Goal: Task Accomplishment & Management: Manage account settings

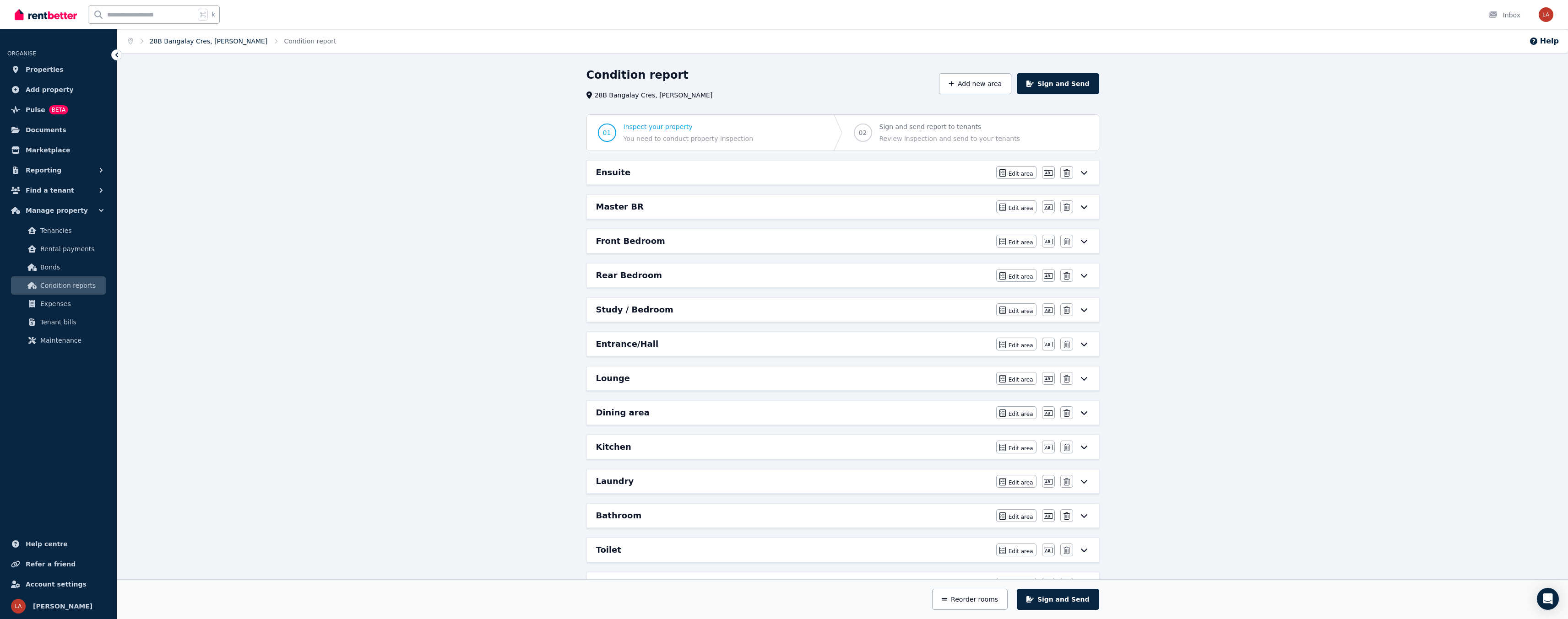
click at [171, 43] on link "28B Bangalay Cres, Rivett" at bounding box center [208, 41] width 118 height 7
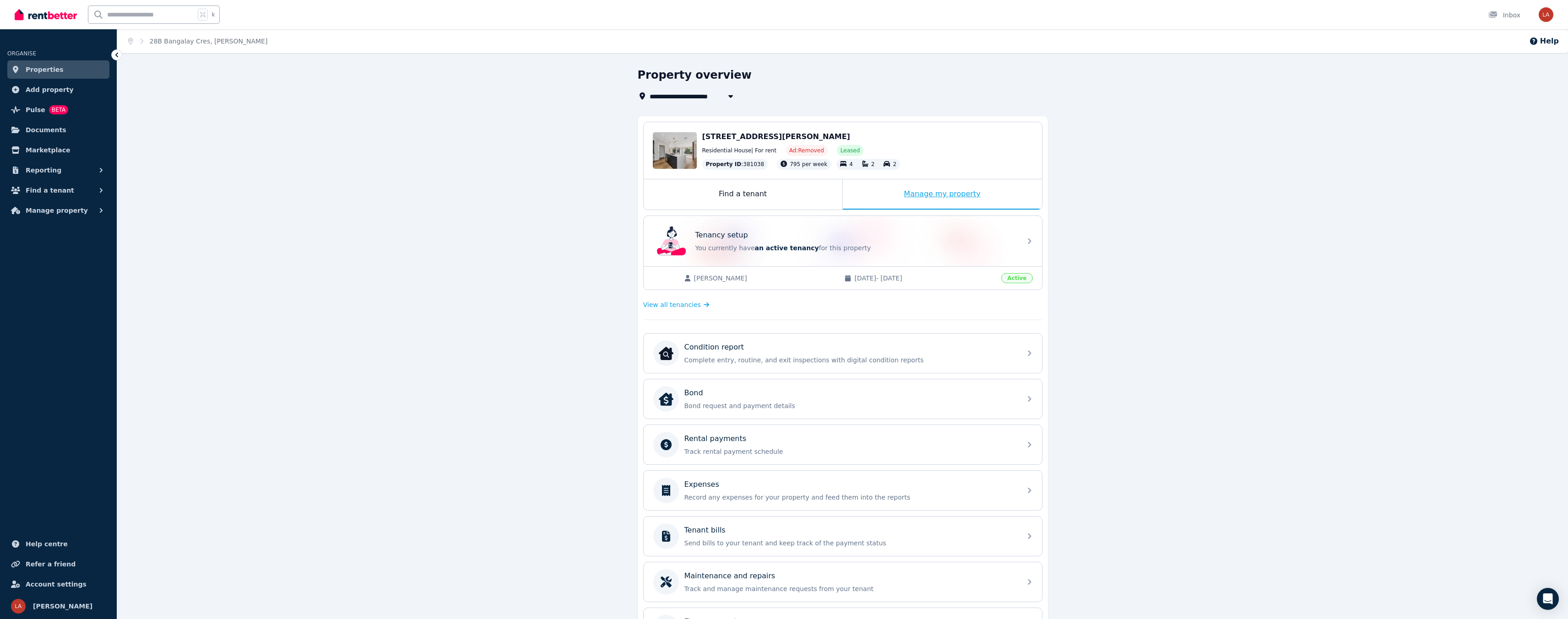
click at [948, 197] on div "Manage my property" at bounding box center [943, 194] width 199 height 30
click at [41, 108] on span "Pulse" at bounding box center [35, 110] width 20 height 11
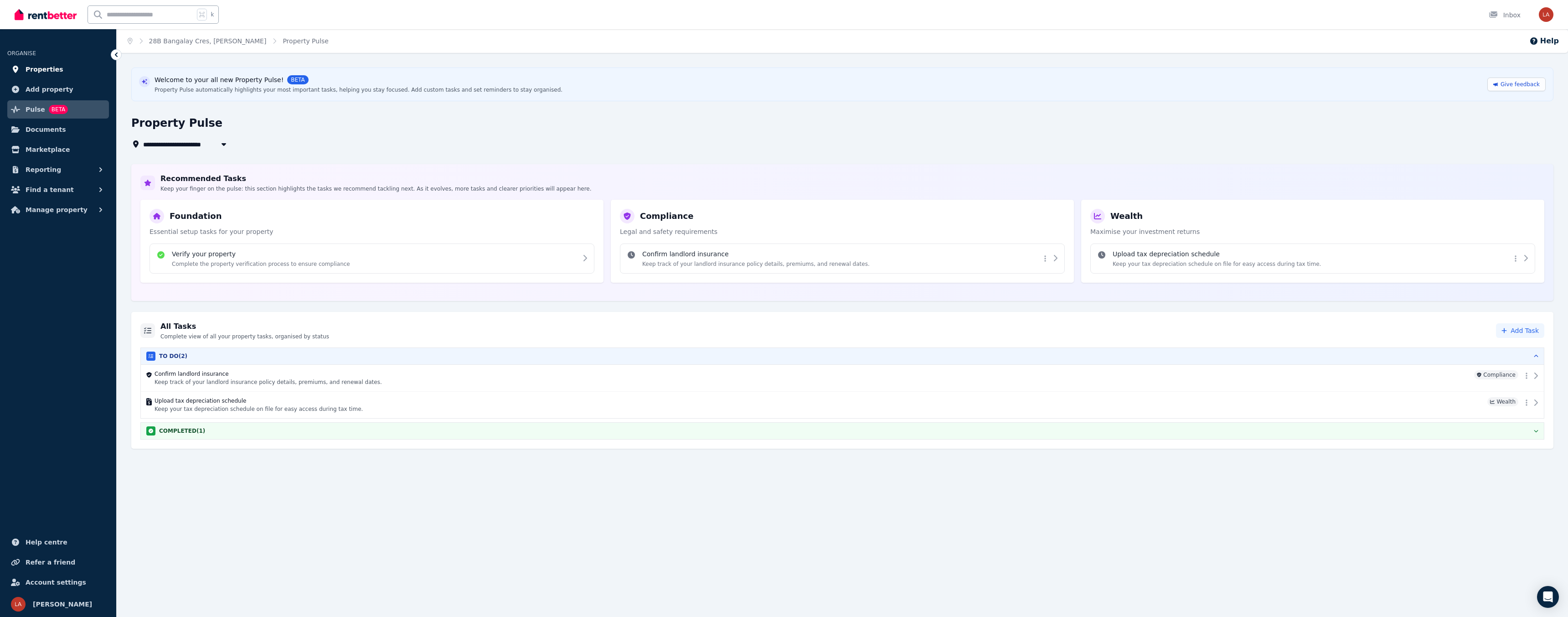
click at [44, 74] on span "Properties" at bounding box center [44, 69] width 38 height 11
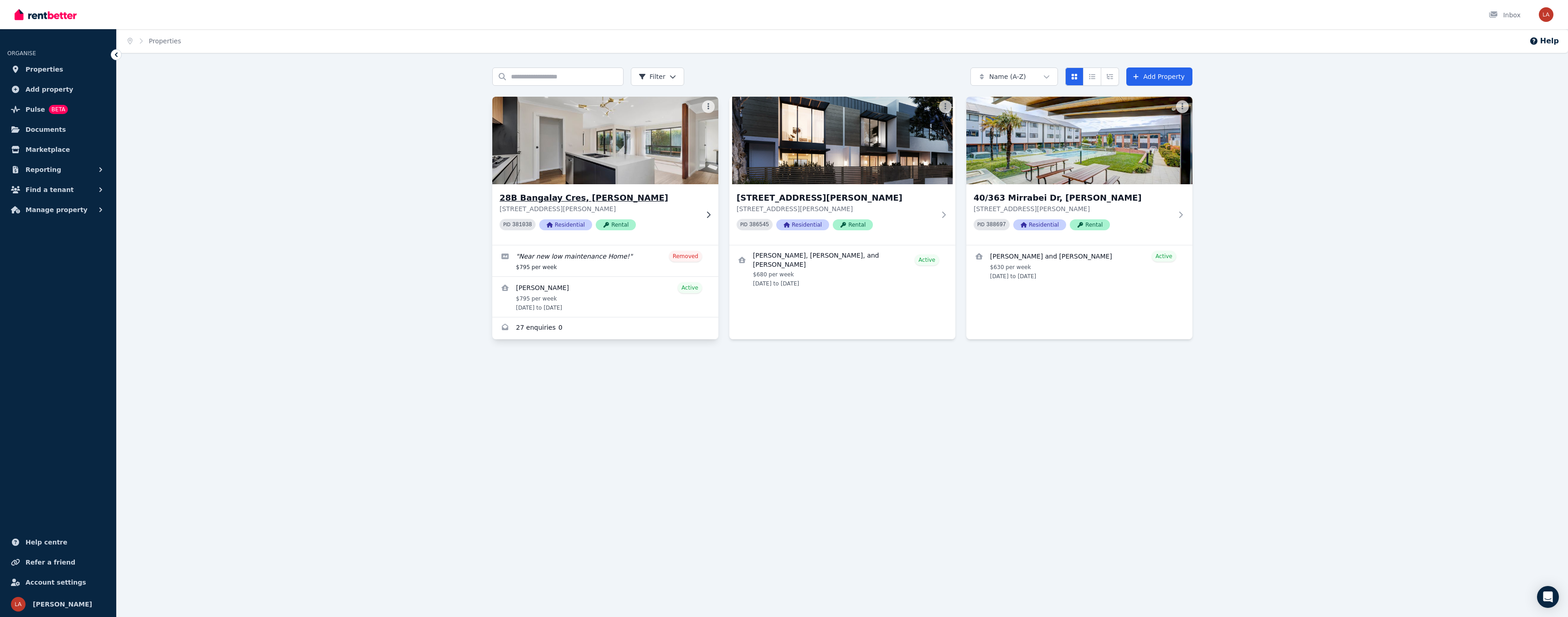
click at [649, 201] on h3 "28B Bangalay Cres, Rivett" at bounding box center [599, 198] width 198 height 13
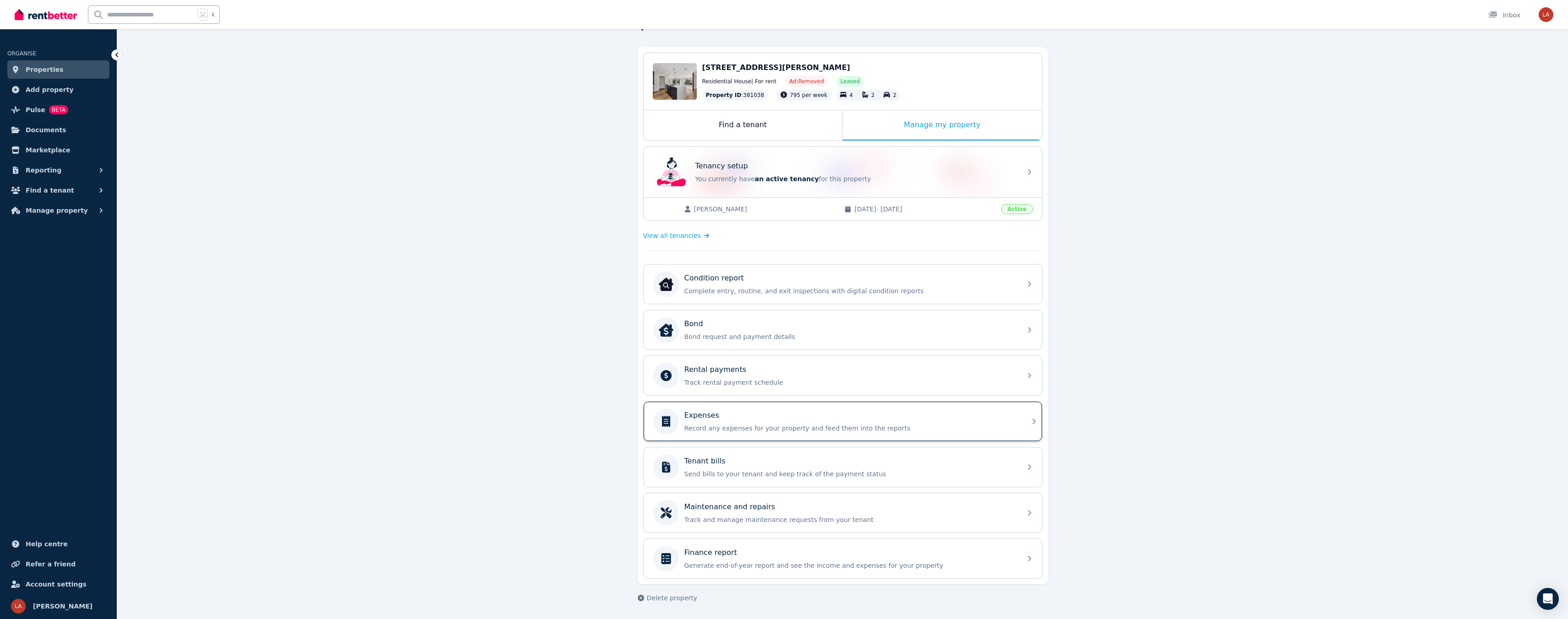
scroll to position [67, 0]
click at [852, 522] on p "Track and manage maintenance requests from your tenant" at bounding box center [850, 521] width 331 height 9
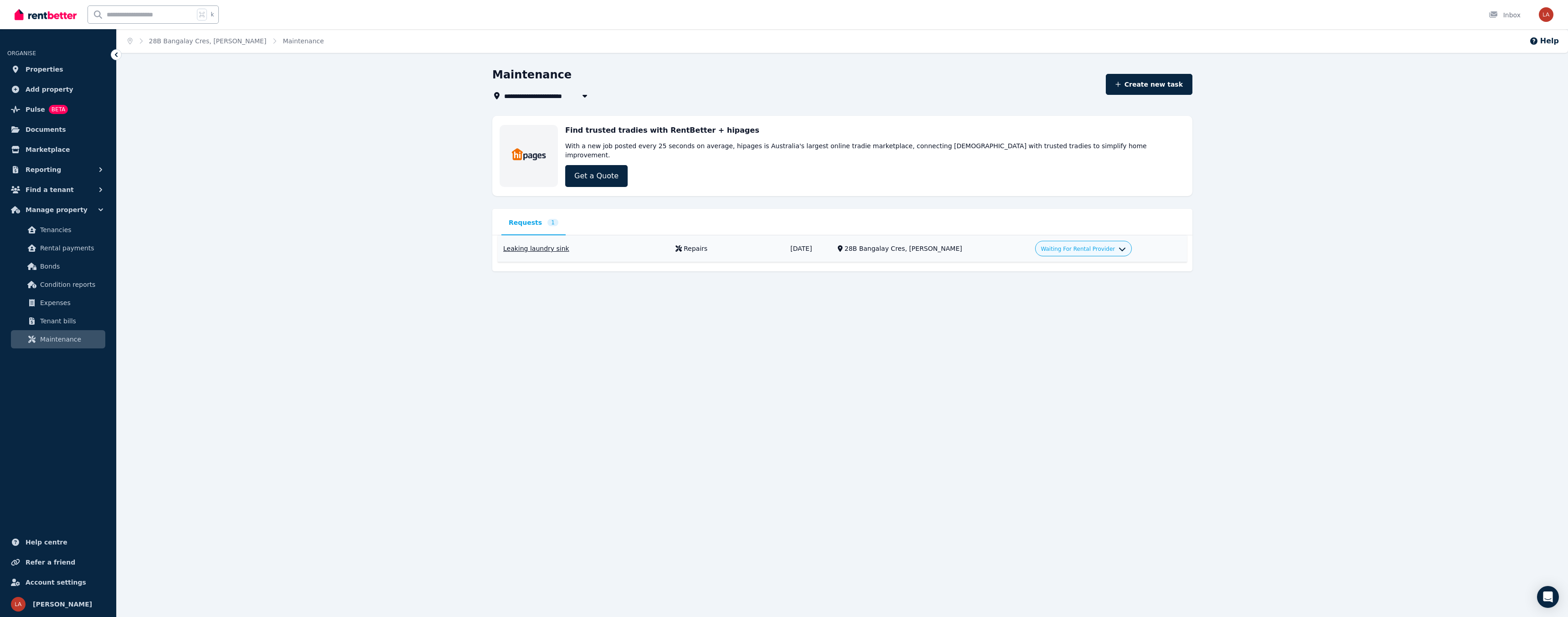
click at [1119, 244] on icon "button" at bounding box center [1122, 247] width 7 height 7
click at [1082, 261] on link "Approve" at bounding box center [1084, 269] width 88 height 16
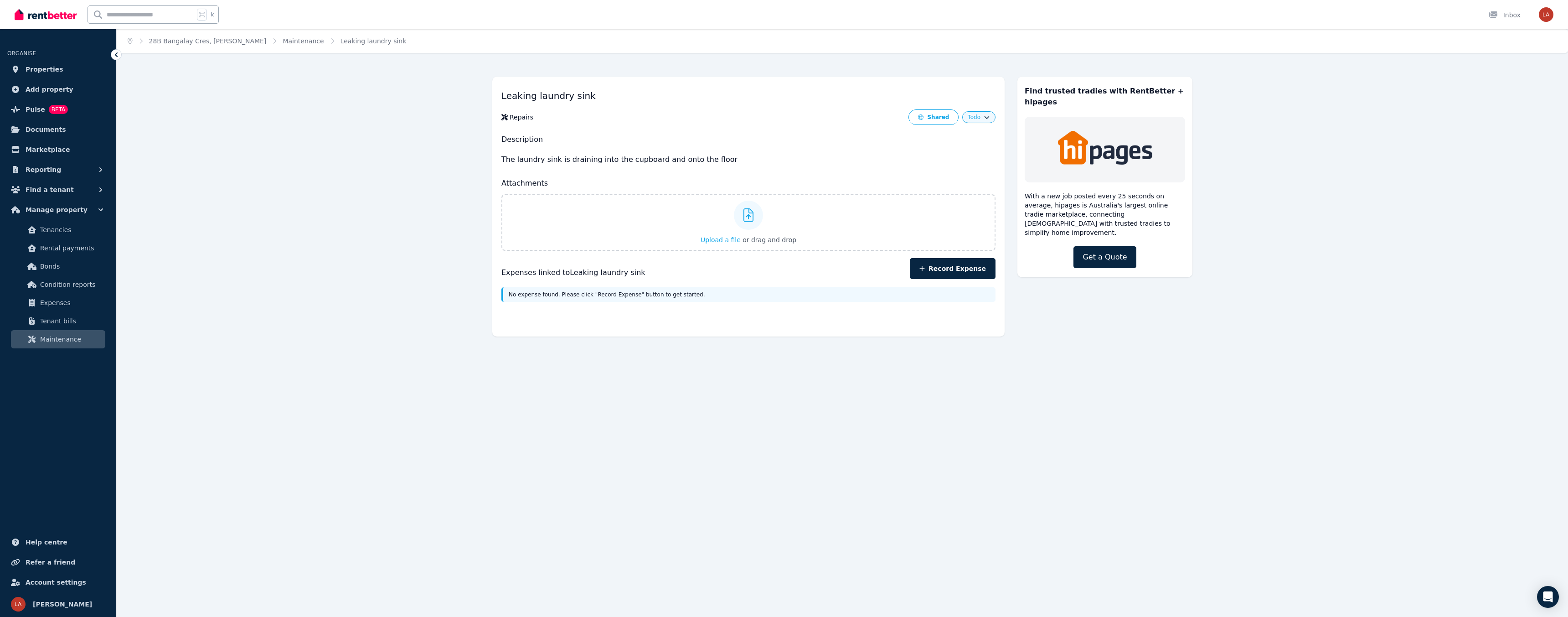
click at [984, 119] on button "Todo" at bounding box center [979, 117] width 22 height 7
click at [929, 172] on link "Complete" at bounding box center [948, 169] width 88 height 16
click at [118, 57] on icon at bounding box center [116, 54] width 9 height 9
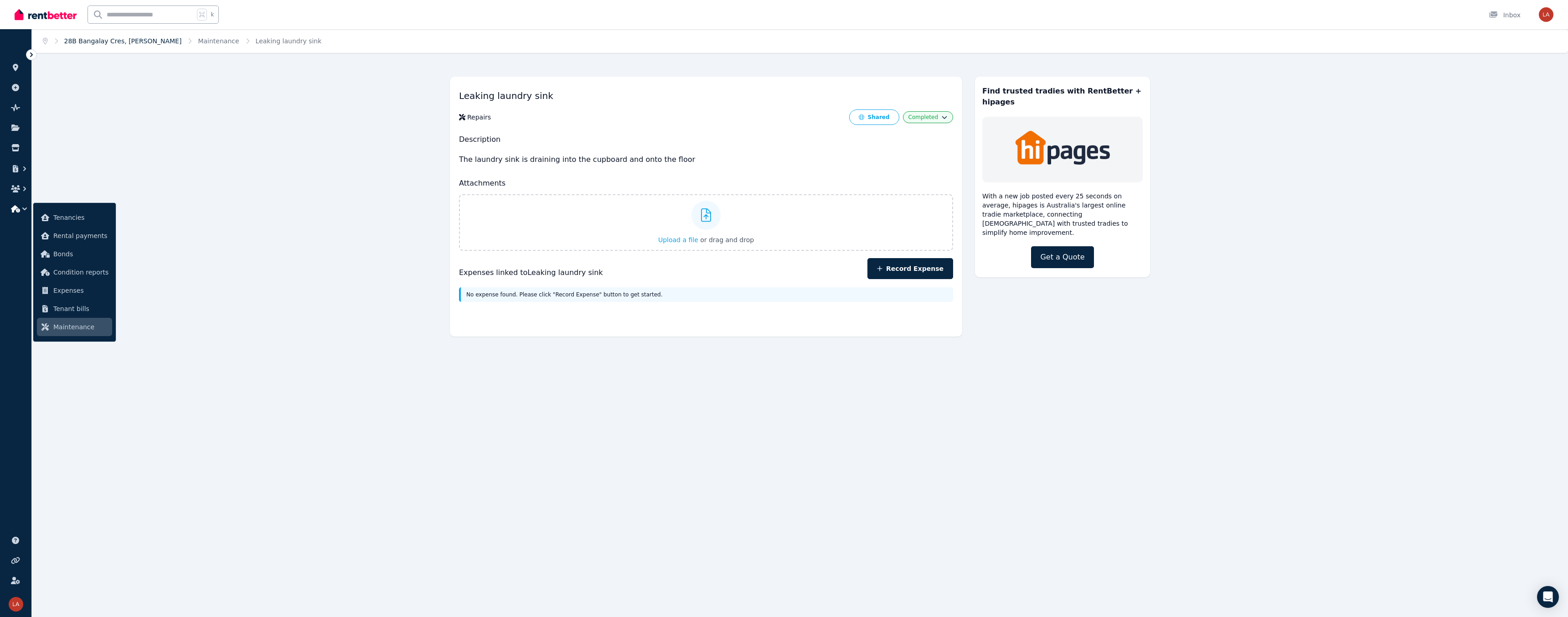
click at [114, 43] on link "28B Bangalay Cres, Rivett" at bounding box center [123, 41] width 117 height 7
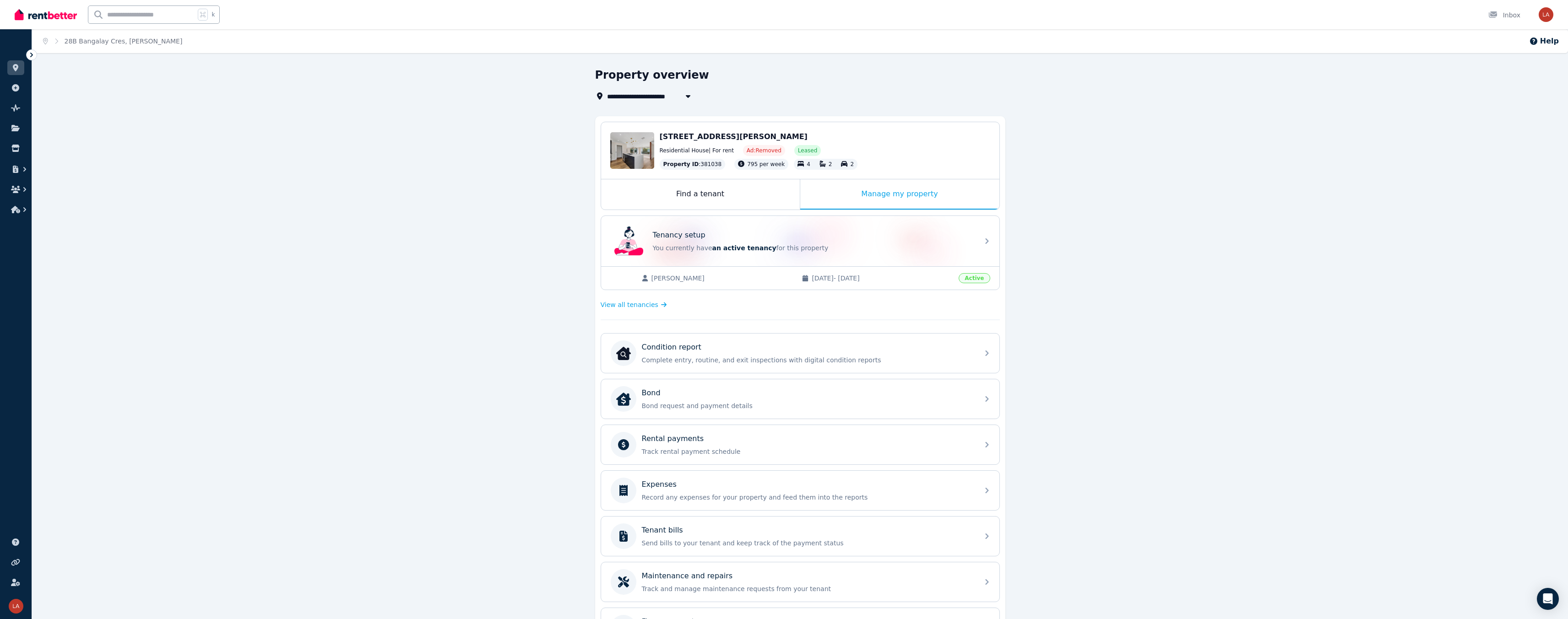
click at [114, 43] on link "28B Bangalay Cres, Rivett" at bounding box center [123, 41] width 118 height 7
click at [32, 56] on icon at bounding box center [31, 54] width 2 height 4
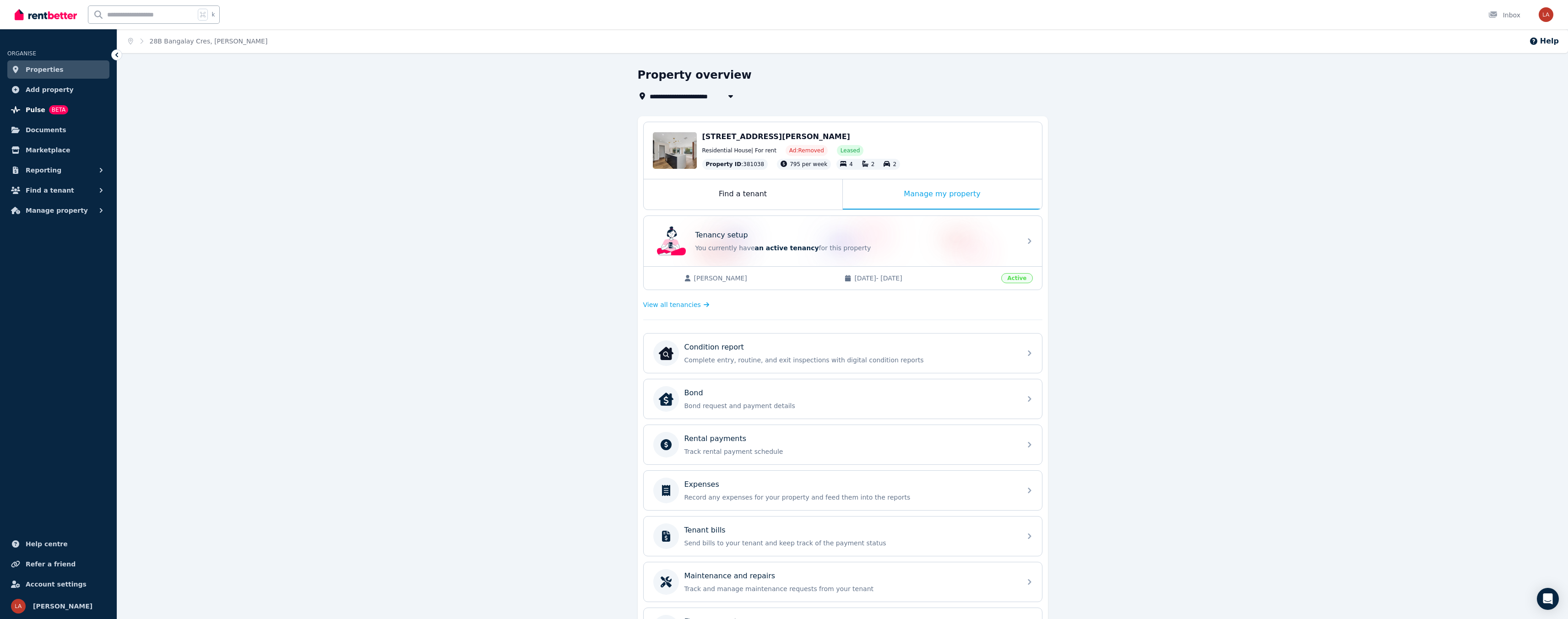
click at [42, 112] on span "Pulse" at bounding box center [35, 110] width 20 height 11
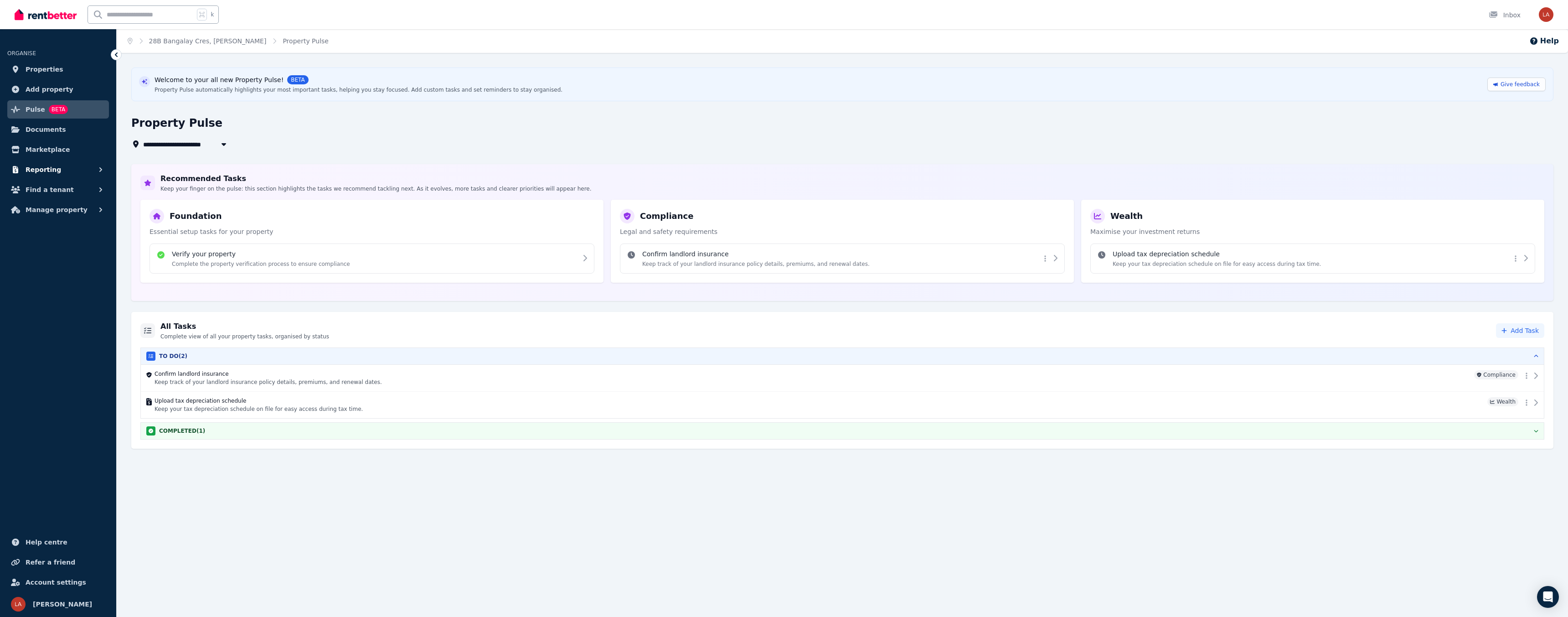
click at [58, 174] on button "Reporting" at bounding box center [58, 170] width 102 height 18
click at [96, 168] on icon "button" at bounding box center [100, 169] width 9 height 9
click at [46, 130] on span "Documents" at bounding box center [46, 130] width 41 height 11
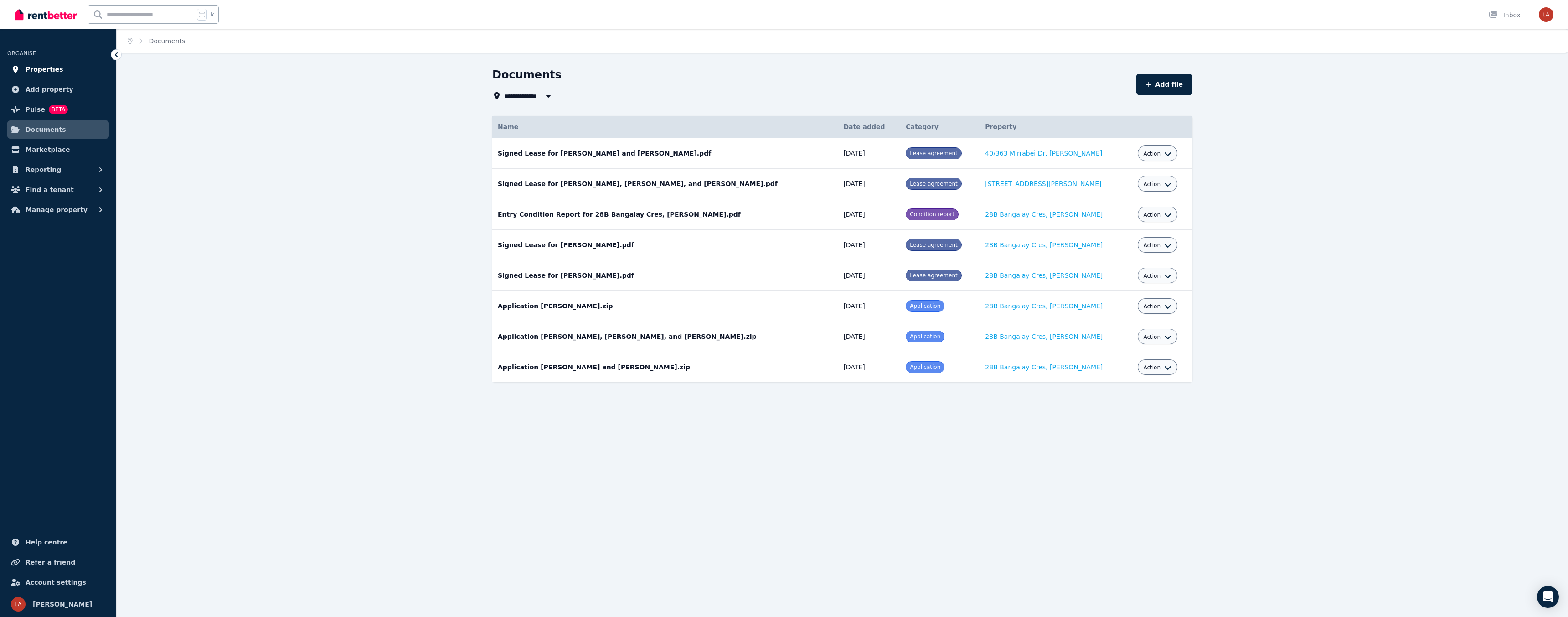
click at [41, 70] on span "Properties" at bounding box center [44, 69] width 38 height 11
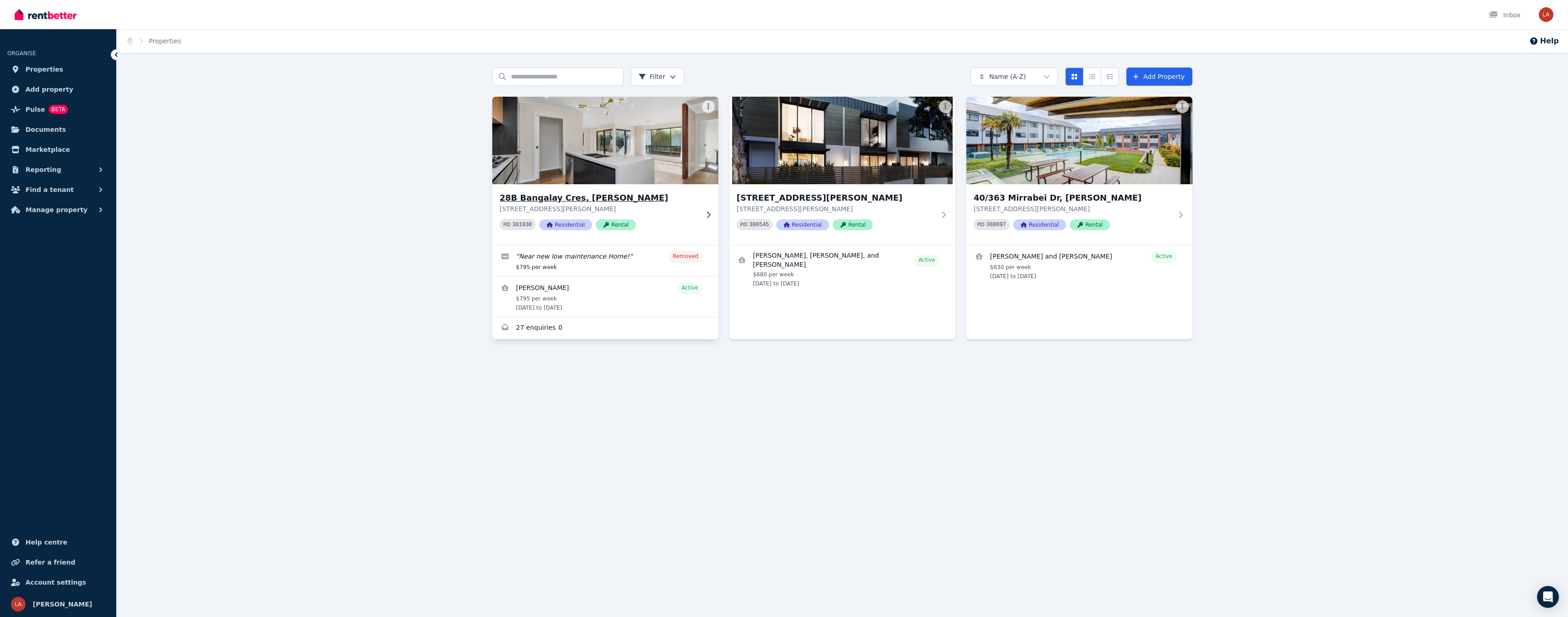
click at [706, 215] on icon at bounding box center [708, 215] width 9 height 7
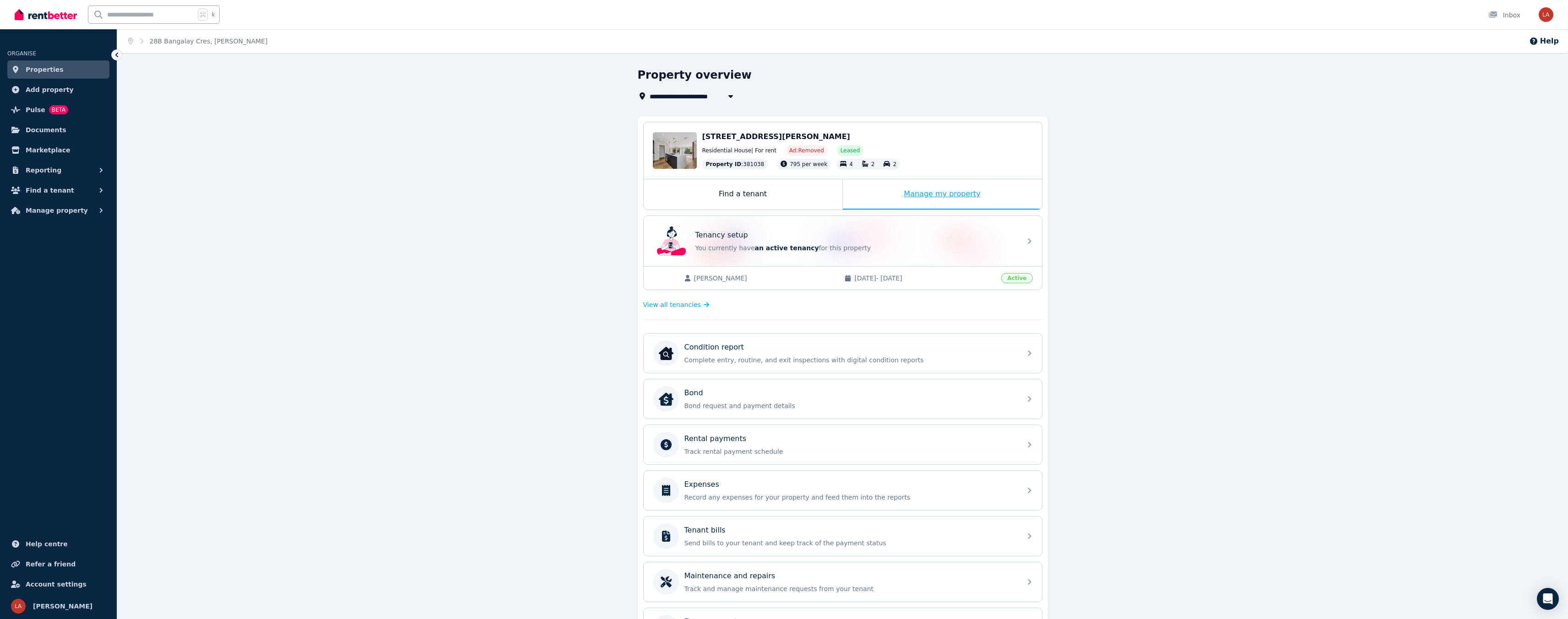
click at [932, 197] on div "Manage my property" at bounding box center [943, 194] width 199 height 30
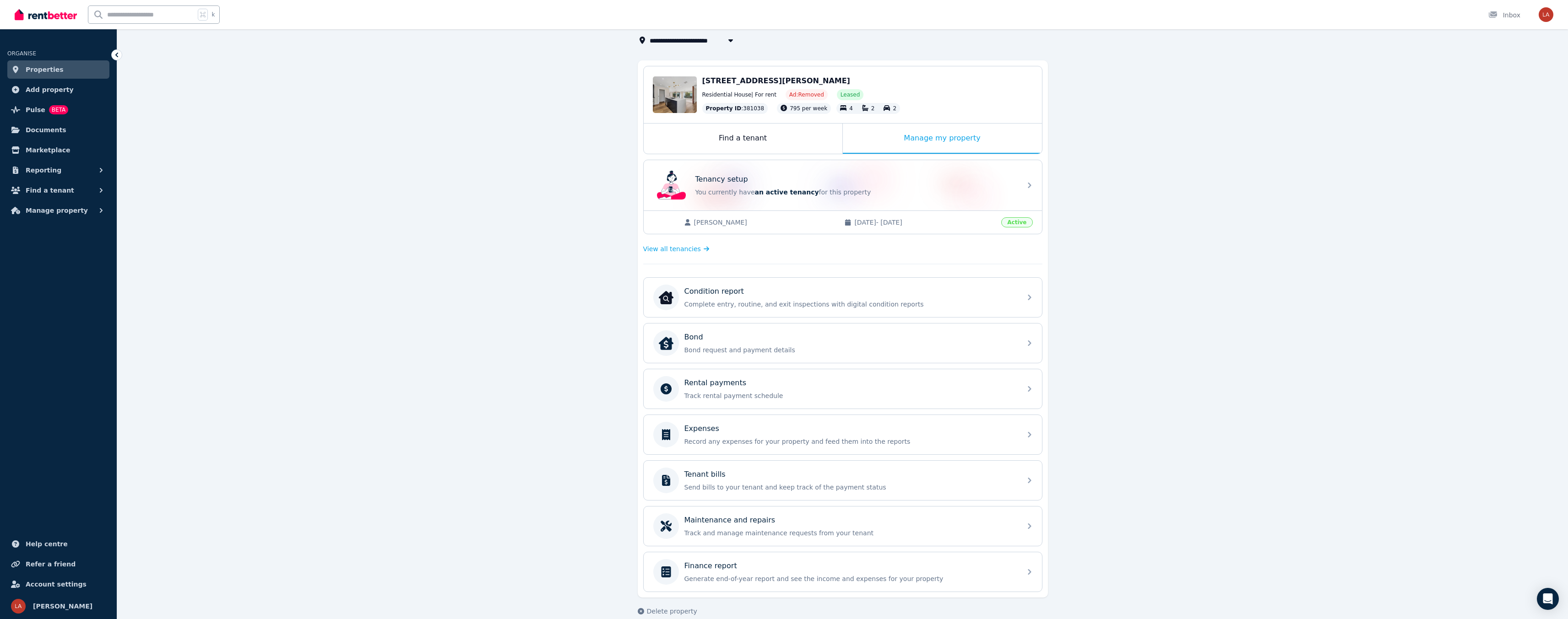
scroll to position [69, 0]
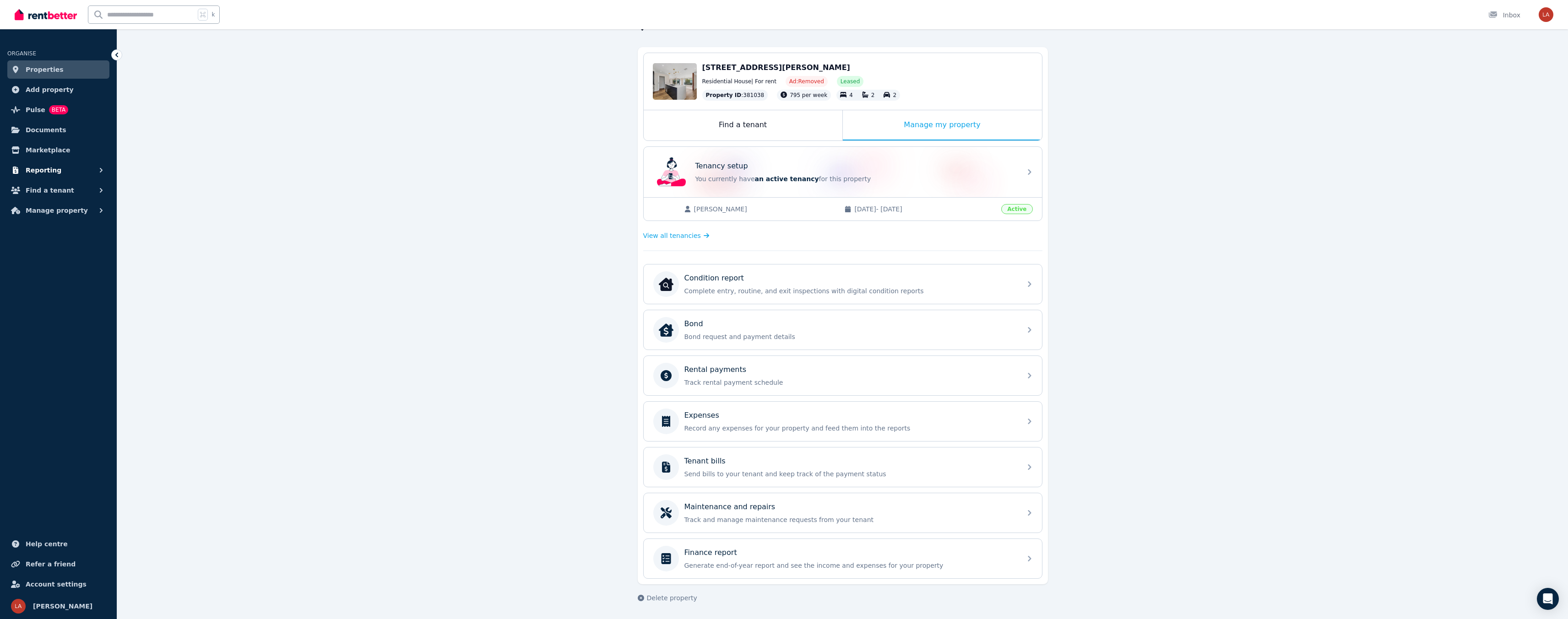
click at [48, 172] on span "Reporting" at bounding box center [43, 170] width 35 height 11
click at [98, 170] on icon "button" at bounding box center [101, 170] width 9 height 9
click at [1511, 16] on div "Inbox" at bounding box center [1504, 15] width 32 height 9
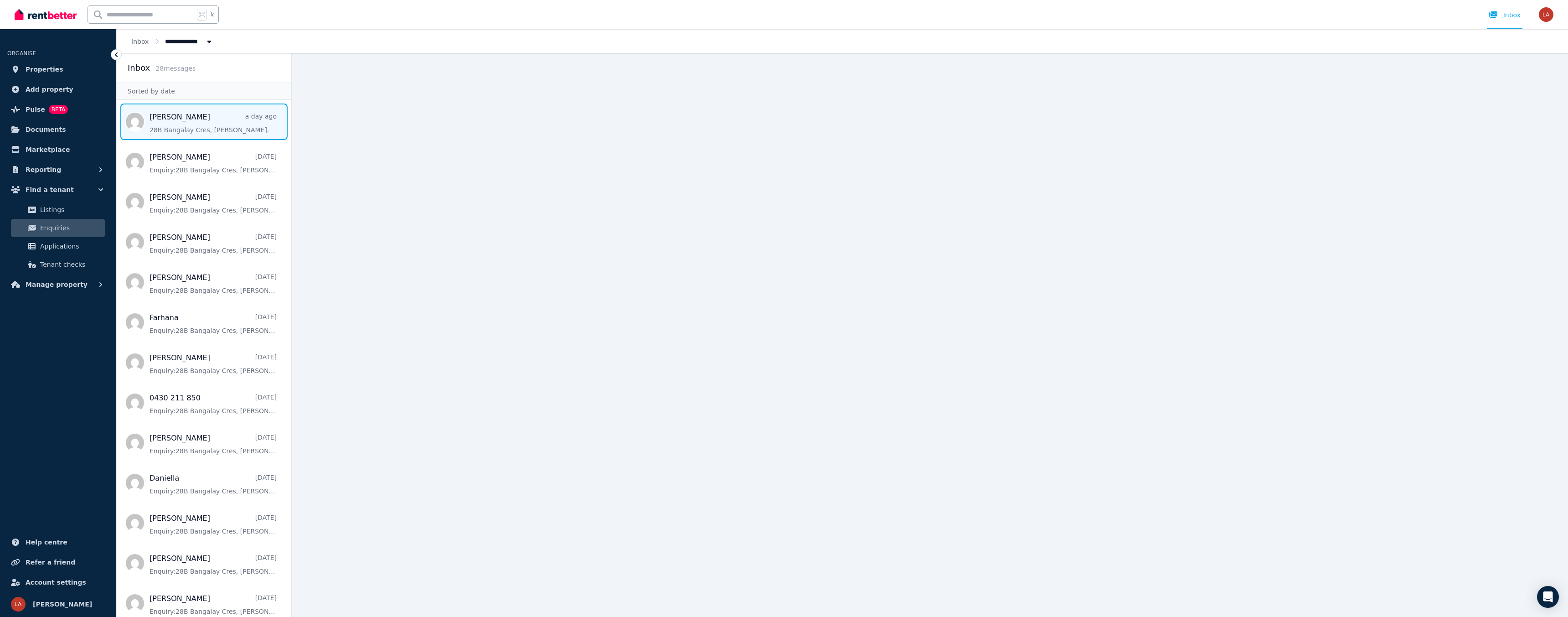
click at [160, 122] on span "Message list" at bounding box center [204, 122] width 175 height 37
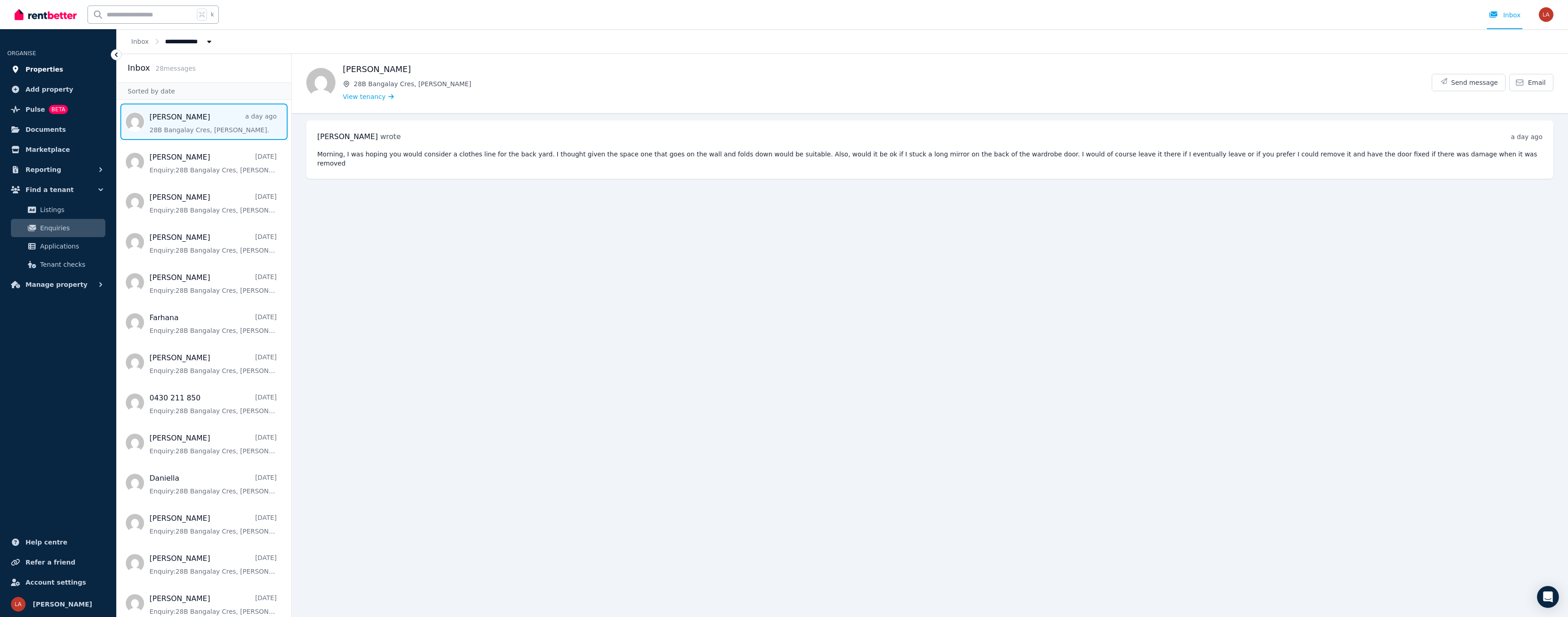
click at [41, 70] on span "Properties" at bounding box center [44, 69] width 38 height 11
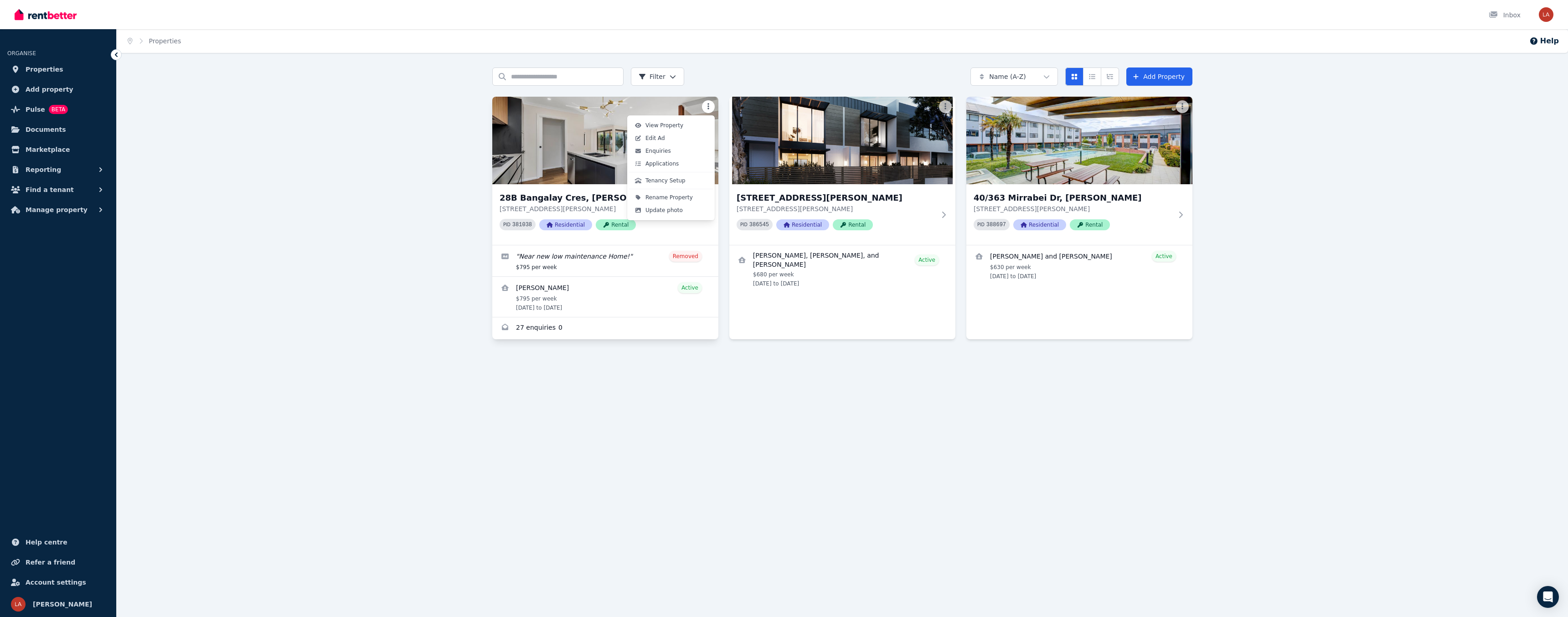
click at [709, 108] on html "Open main menu Inbox Open user menu ORGANISE Properties Add property Pulse BETA…" at bounding box center [784, 308] width 1568 height 617
click at [668, 126] on span "View Property" at bounding box center [664, 125] width 38 height 7
